Goal: Information Seeking & Learning: Learn about a topic

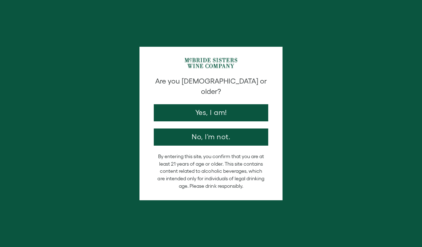
click at [215, 105] on button "Yes, I am!" at bounding box center [211, 112] width 114 height 17
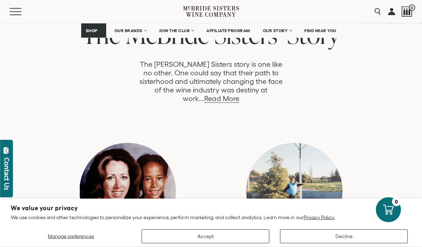
scroll to position [405, 0]
click at [239, 95] on link "Read More" at bounding box center [221, 99] width 35 height 8
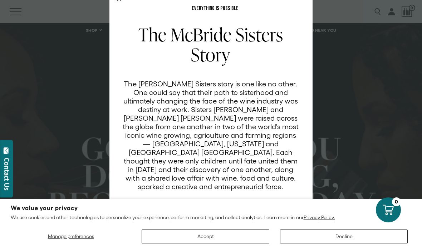
scroll to position [16, 0]
click at [72, 236] on span "Manage preferences" at bounding box center [71, 237] width 46 height 6
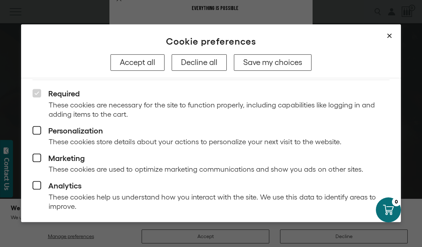
scroll to position [38, 0]
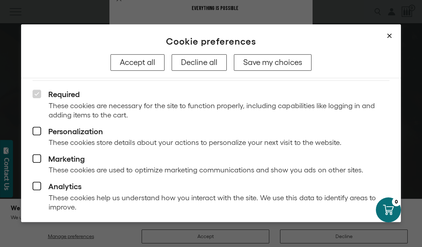
click at [273, 61] on button "Save my choices" at bounding box center [273, 62] width 78 height 16
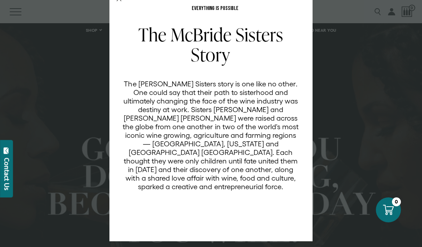
scroll to position [16, 0]
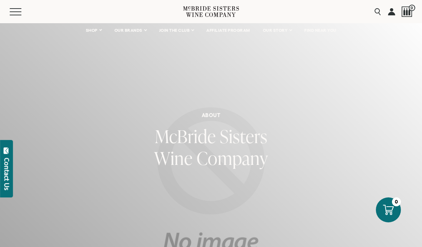
click at [280, 31] on span "OUR STORY" at bounding box center [275, 30] width 25 height 5
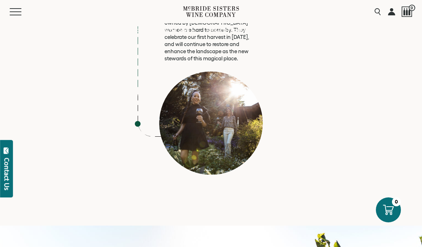
scroll to position [3079, 0]
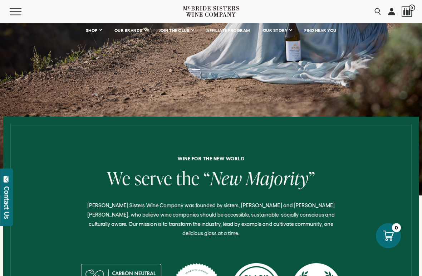
scroll to position [181, 0]
